Goal: Task Accomplishment & Management: Manage account settings

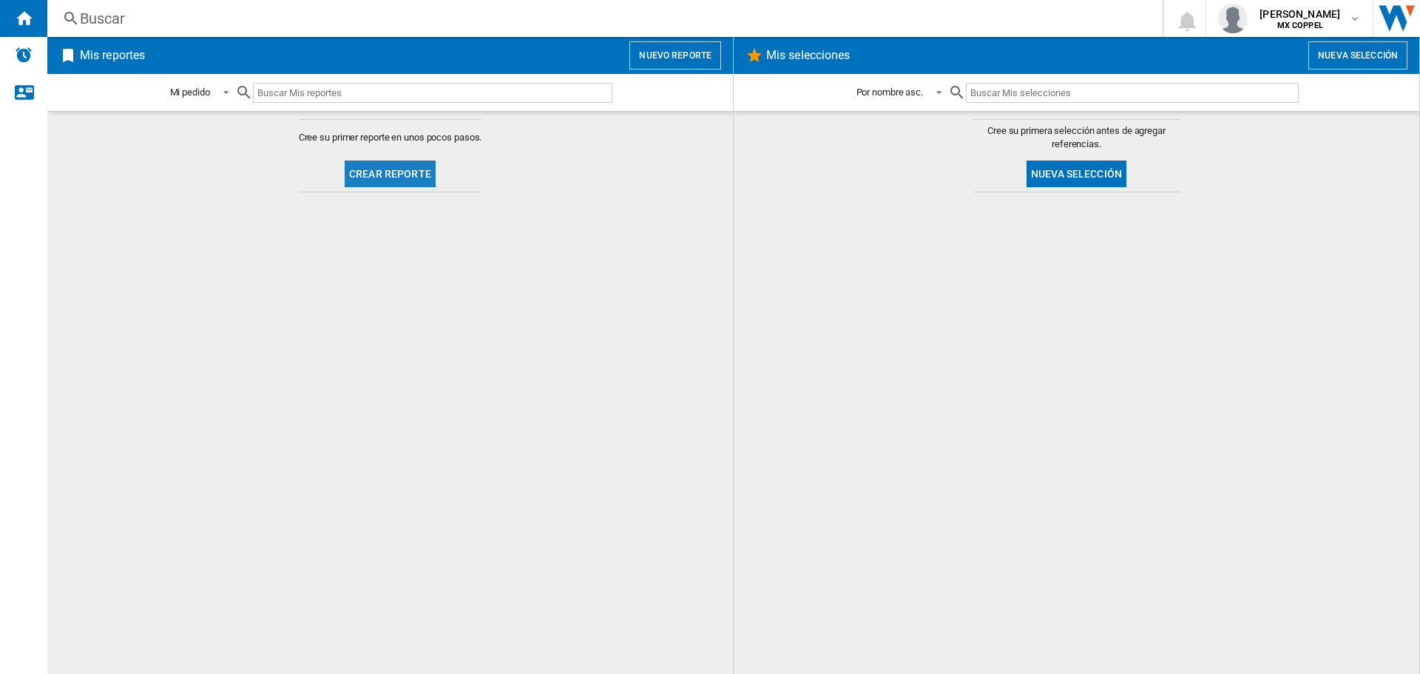
click at [409, 169] on button "Crear reporte" at bounding box center [390, 173] width 91 height 27
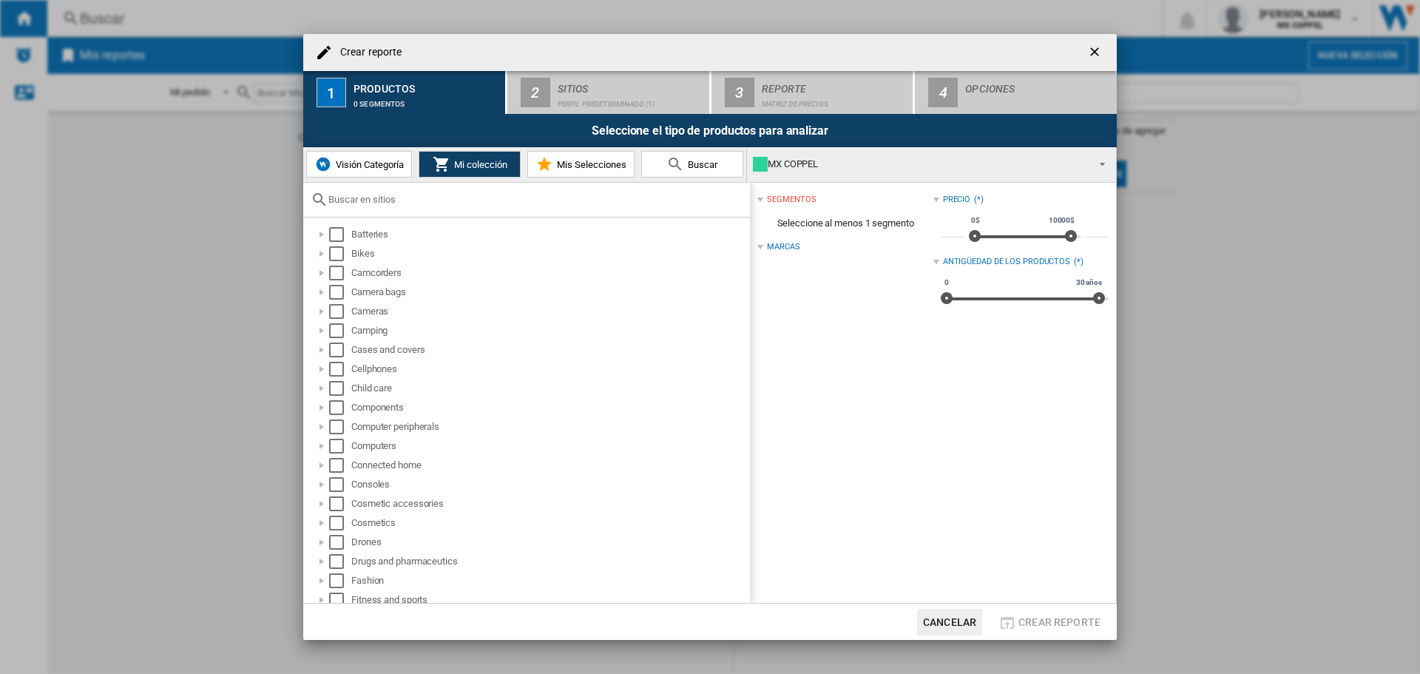
click at [1095, 47] on ng-md-icon "getI18NText('BUTTONS.CLOSE_DIALOG')" at bounding box center [1096, 53] width 18 height 18
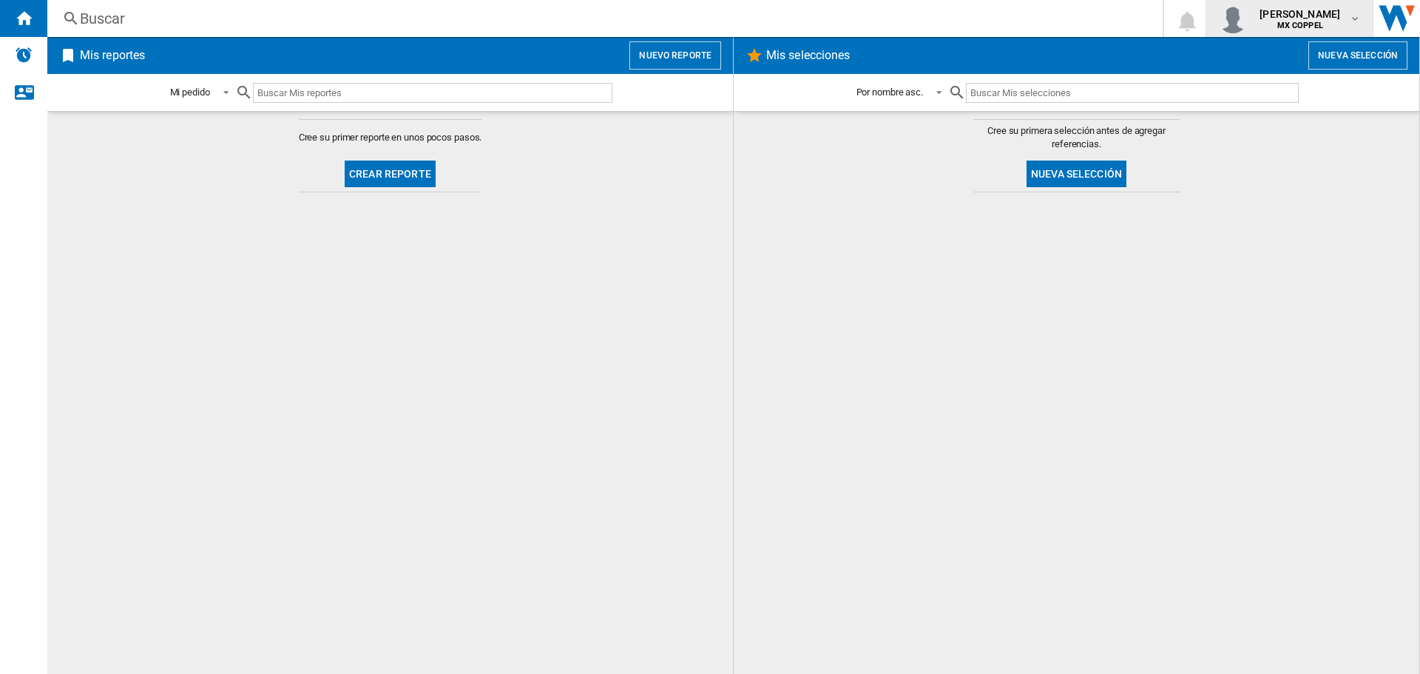
click at [1314, 24] on b "MX COPPEL" at bounding box center [1300, 26] width 46 height 10
click at [1258, 129] on button "Cerrar sesión" at bounding box center [1262, 130] width 143 height 30
